Goal: Complete application form

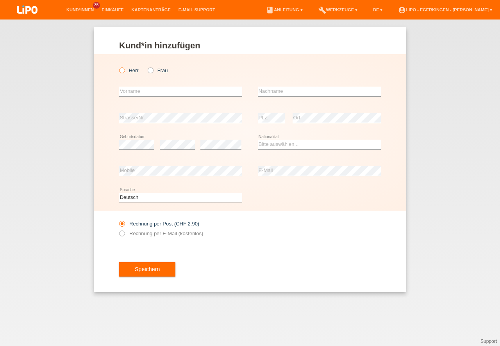
click at [126, 68] on label "Herr" at bounding box center [129, 71] width 20 height 6
click at [124, 68] on input "Herr" at bounding box center [121, 70] width 5 height 5
radio input "true"
click at [166, 91] on input "text" at bounding box center [180, 92] width 123 height 10
type input "Ragutharan"
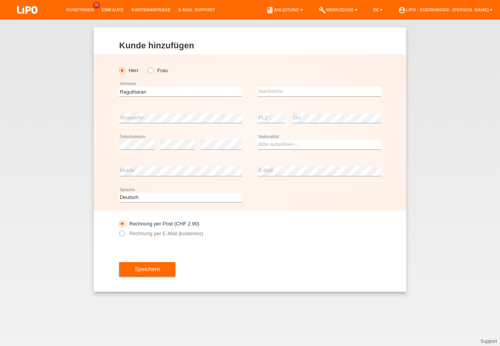
drag, startPoint x: 257, startPoint y: 95, endPoint x: 265, endPoint y: 91, distance: 9.4
click at [265, 91] on input "text" at bounding box center [319, 92] width 123 height 10
type input "[PERSON_NAME]"
click at [285, 137] on div "Bitte auswählen... Schweiz Deutschland Liechtenstein Österreich ------------ Af…" at bounding box center [319, 145] width 123 height 27
click at [285, 138] on div "Bitte auswählen... Schweiz Deutschland Liechtenstein Österreich ------------ Af…" at bounding box center [319, 145] width 123 height 27
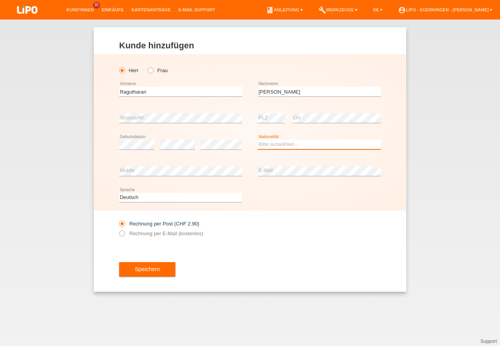
click at [284, 142] on select "Bitte auswählen... Schweiz Deutschland Liechtenstein Österreich ------------ Af…" at bounding box center [319, 144] width 123 height 9
select select "IT"
click at [0, 0] on option "Italien" at bounding box center [0, 0] width 0 height 0
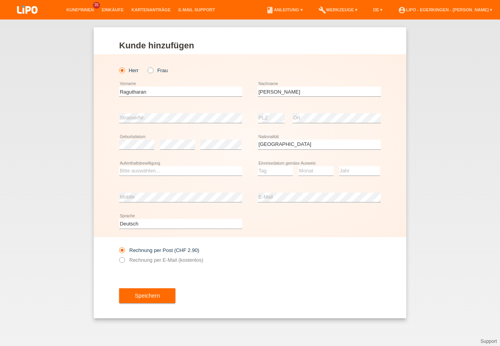
click at [196, 165] on div "Bitte auswählen... C B B - Flüchtlingsstatus Andere error Aufenthaltsbewilligung" at bounding box center [180, 171] width 123 height 27
click at [197, 168] on select "Bitte auswählen... C B B - Flüchtlingsstatus Andere" at bounding box center [180, 170] width 123 height 9
select select "B"
click at [0, 0] on option "B" at bounding box center [0, 0] width 0 height 0
click at [279, 172] on select "Tag 01 02 03 04 05 06 07 08 09 10 11" at bounding box center [275, 170] width 35 height 9
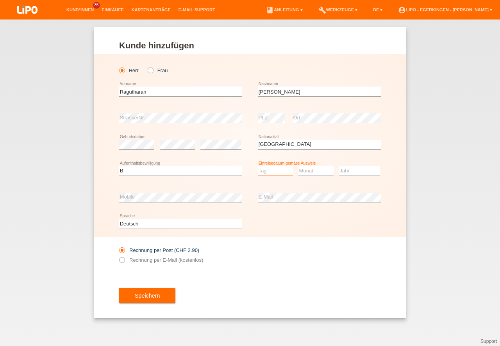
select select "02"
click at [0, 0] on option "02" at bounding box center [0, 0] width 0 height 0
click at [322, 171] on select "Monat 01 02 03 04 05 06 07 08 09 10 11" at bounding box center [315, 170] width 35 height 9
select select "09"
click at [0, 0] on option "09" at bounding box center [0, 0] width 0 height 0
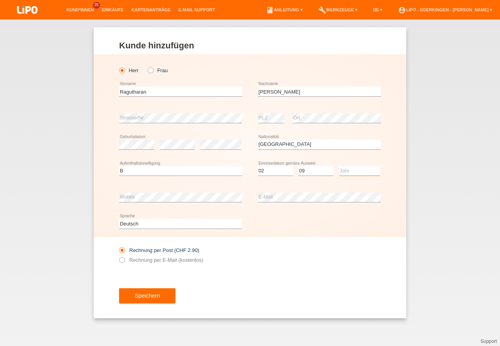
click at [356, 169] on select "Jahr 2025 2024 2023 2022 2021 2020 2019 2018 2017 2016 2015 2014 2013 2012 2011…" at bounding box center [359, 170] width 41 height 9
select select "2021"
click at [0, 0] on option "2021" at bounding box center [0, 0] width 0 height 0
click at [224, 189] on div "error Mobile" at bounding box center [180, 197] width 123 height 27
click at [288, 205] on div "error E-Mail" at bounding box center [319, 197] width 123 height 27
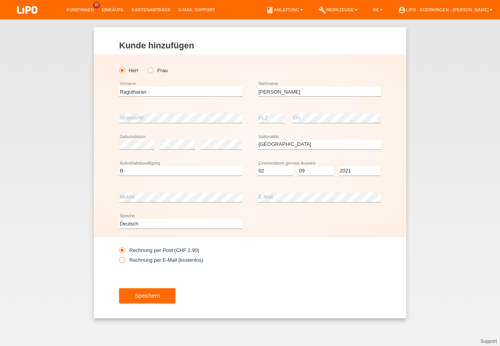
click at [187, 262] on label "Rechnung per E-Mail (kostenlos)" at bounding box center [161, 260] width 84 height 6
click at [124, 262] on input "Rechnung per E-Mail (kostenlos)" at bounding box center [121, 262] width 5 height 10
radio input "true"
click at [159, 297] on button "Speichern" at bounding box center [147, 295] width 56 height 15
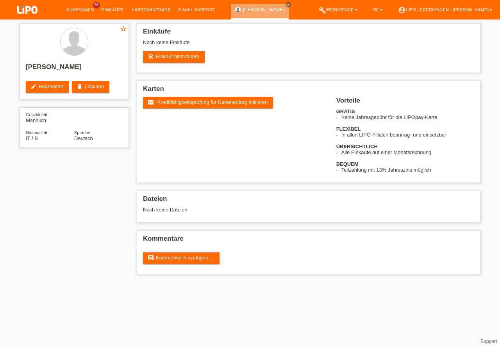
click at [233, 100] on span "Kreditfähigkeitsprüfung für Kartenantrag initiieren" at bounding box center [212, 102] width 110 height 6
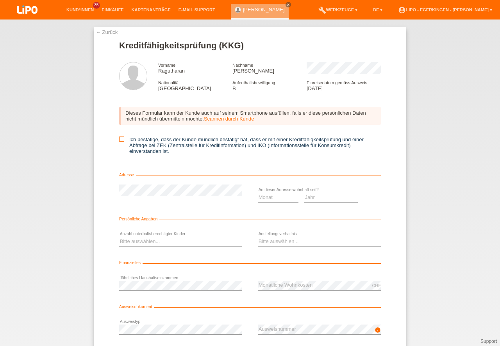
click at [121, 142] on input "Ich bestätige, dass der Kunde mündlich bestätigt hat, dass er mit einer Kreditf…" at bounding box center [121, 139] width 5 height 5
checkbox input "true"
click at [286, 201] on select "Monat 01 02 03 04 05 06 07 08 09 10" at bounding box center [278, 197] width 41 height 9
select select "04"
click at [0, 0] on option "04" at bounding box center [0, 0] width 0 height 0
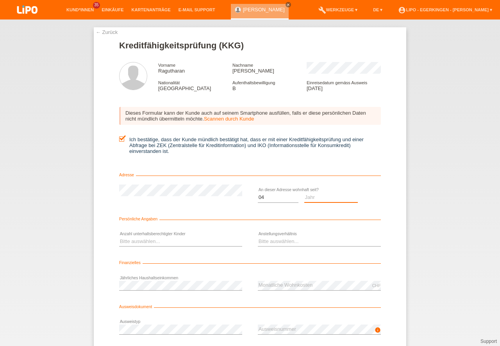
click at [317, 199] on select "Jahr 2025 2024 2023 2022 2021 2020 2019 2018 2017 2016 2015 2014 2013 2012 2011…" at bounding box center [331, 197] width 54 height 9
select select "2021"
click at [0, 0] on option "2021" at bounding box center [0, 0] width 0 height 0
click at [136, 241] on select "Bitte auswählen... 0 1 2 3 4 5 6 7 8 9" at bounding box center [180, 241] width 123 height 9
select select "3"
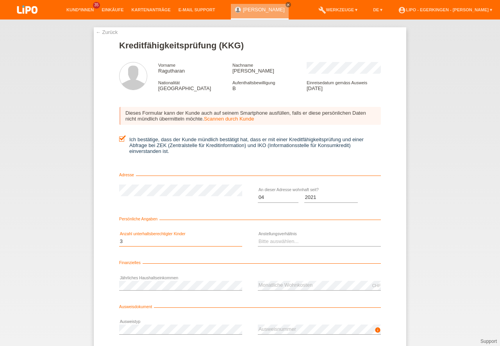
click at [0, 0] on option "3" at bounding box center [0, 0] width 0 height 0
click at [275, 242] on select "Bitte auswählen... Unbefristet Befristet Lehrling/Student Pensioniert Nicht arb…" at bounding box center [319, 241] width 123 height 9
select select "UNLIMITED"
click at [0, 0] on option "Unbefristet" at bounding box center [0, 0] width 0 height 0
click at [289, 280] on div "CHF error Monatliche Wohnkosten" at bounding box center [319, 285] width 123 height 27
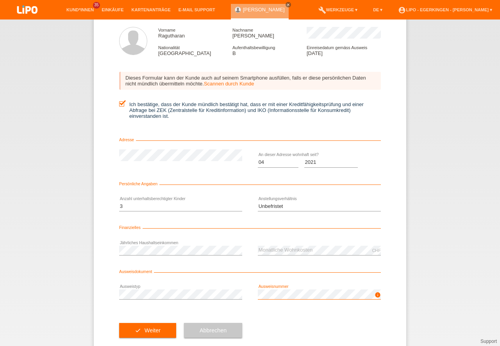
scroll to position [52, 0]
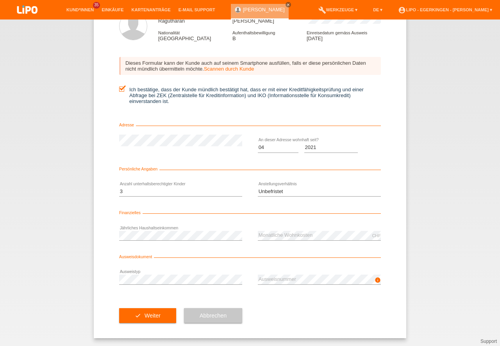
click at [163, 306] on div "check Weiter" at bounding box center [147, 315] width 57 height 45
click at [158, 308] on button "check Weiter" at bounding box center [147, 315] width 57 height 15
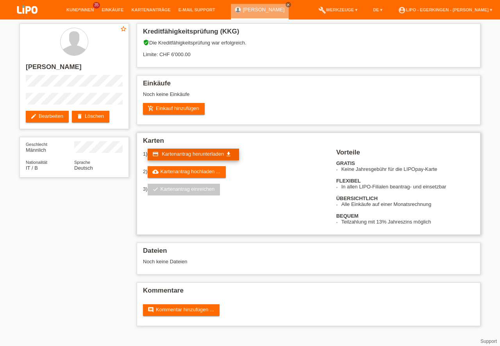
click at [184, 154] on span "Kartenantrag herunterladen" at bounding box center [193, 154] width 62 height 6
click at [208, 156] on span "Kartenantrag herunterladen" at bounding box center [193, 154] width 62 height 6
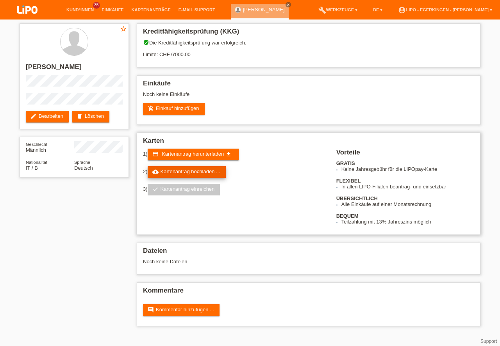
click at [178, 169] on link "cloud_upload Kartenantrag hochladen ..." at bounding box center [187, 172] width 78 height 12
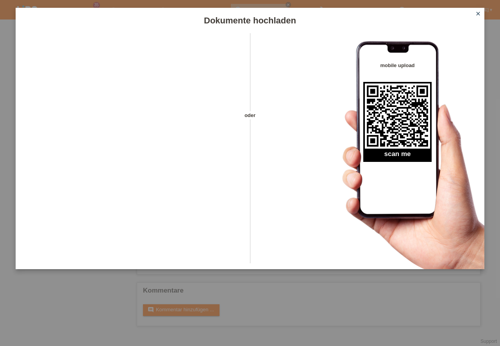
click at [478, 12] on icon "close" at bounding box center [478, 14] width 6 height 6
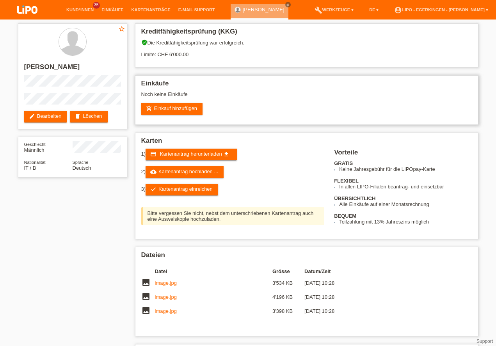
click at [450, 89] on h2 "Einkäufe" at bounding box center [306, 86] width 331 height 12
click at [179, 191] on link "check Kartenantrag einreichen" at bounding box center [182, 190] width 73 height 12
